Goal: Register for event/course

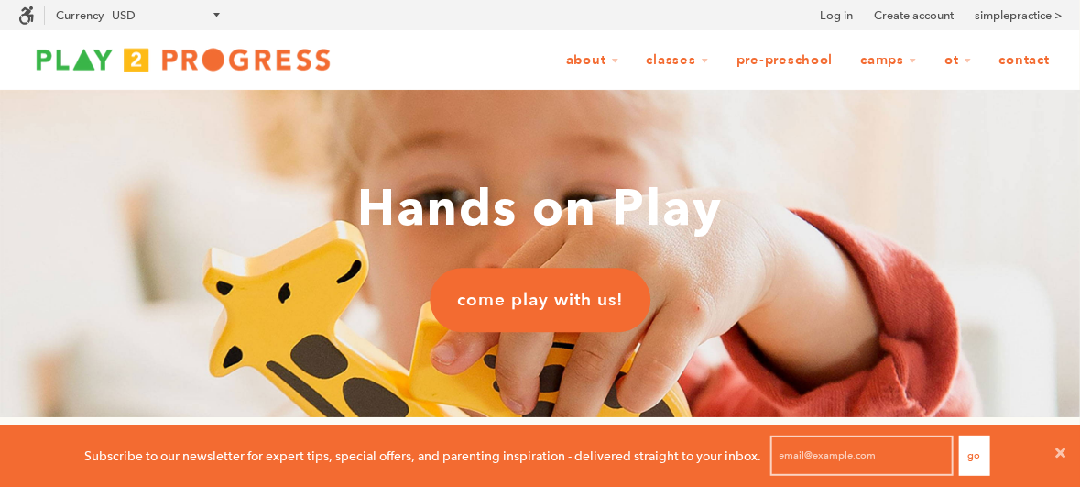
scroll to position [0, 18]
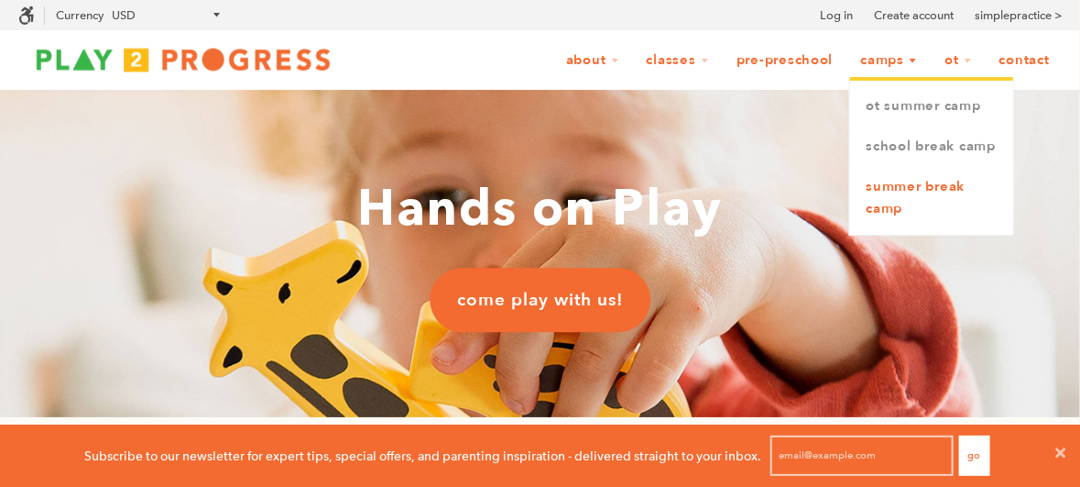
click at [932, 188] on link "Summer Break Camp" at bounding box center [931, 198] width 163 height 62
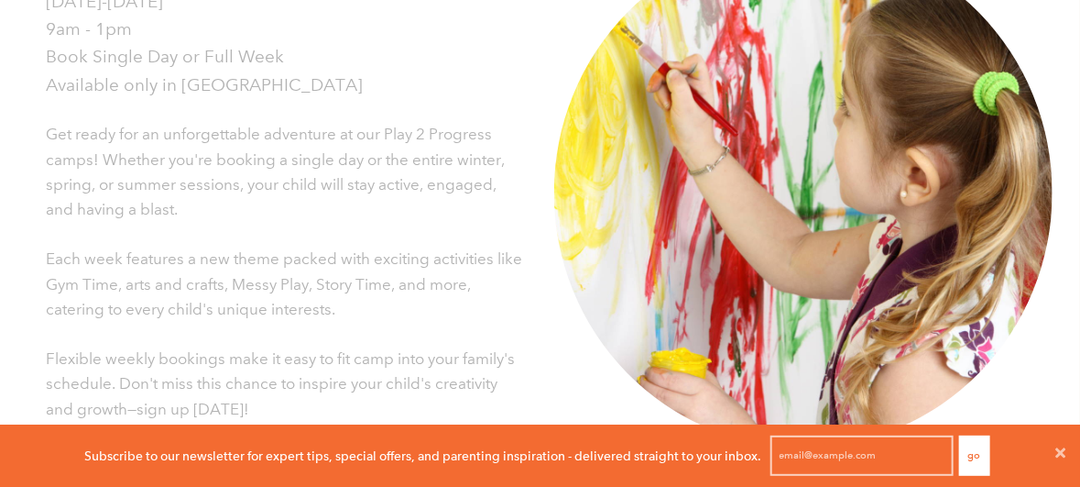
scroll to position [610, 0]
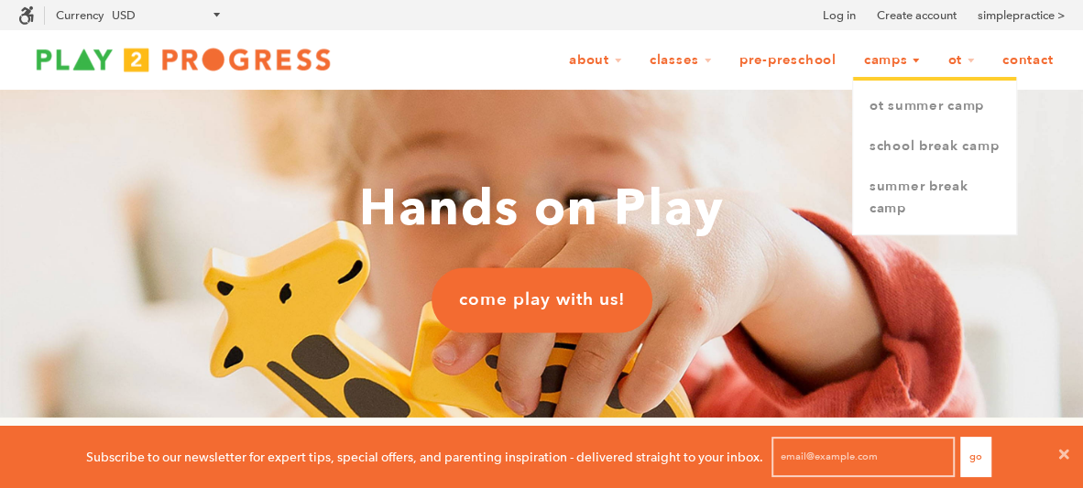
click at [878, 53] on link "Camps" at bounding box center [892, 60] width 81 height 35
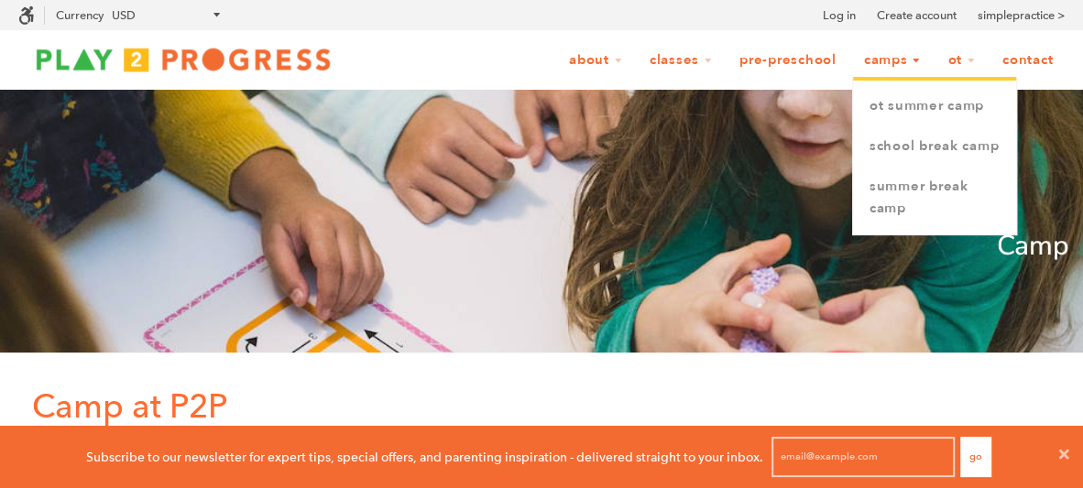
scroll to position [0, 19]
click at [894, 187] on link "Summer Break Camp" at bounding box center [934, 198] width 163 height 62
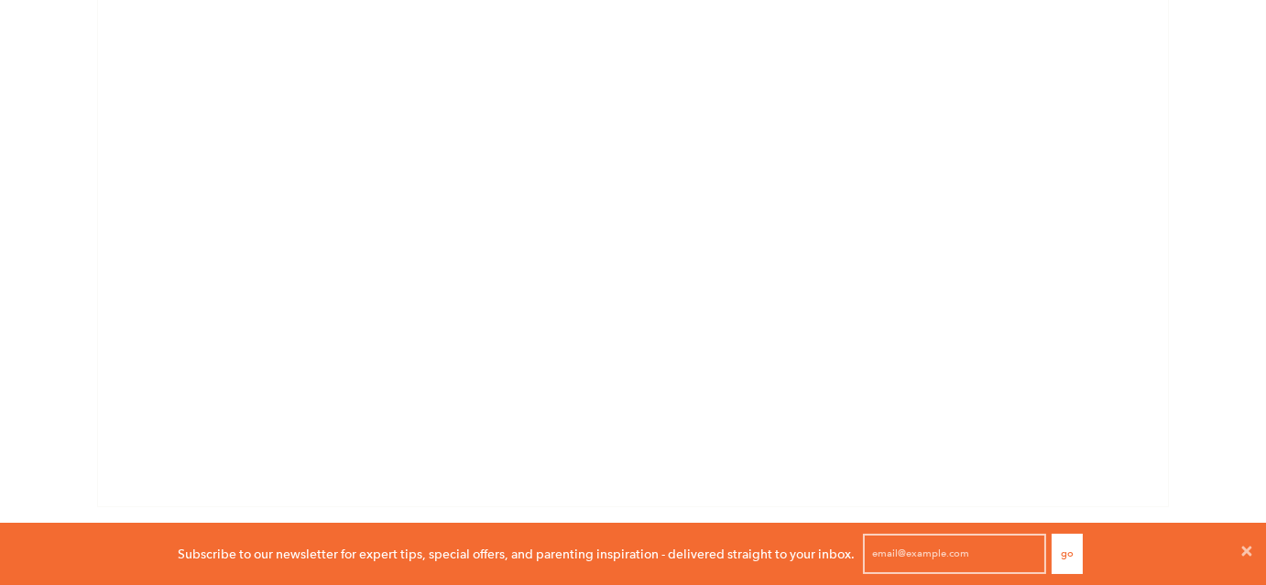
scroll to position [1795, 0]
